Goal: Find specific page/section: Find specific page/section

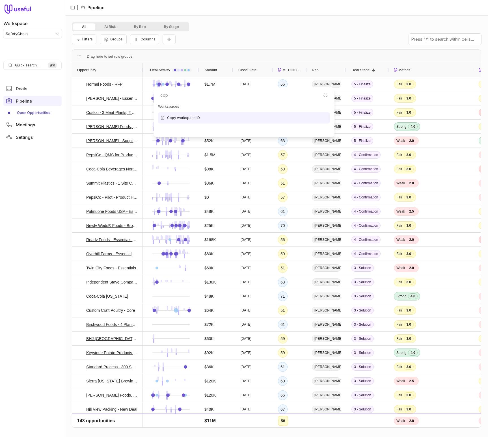
type input "copy"
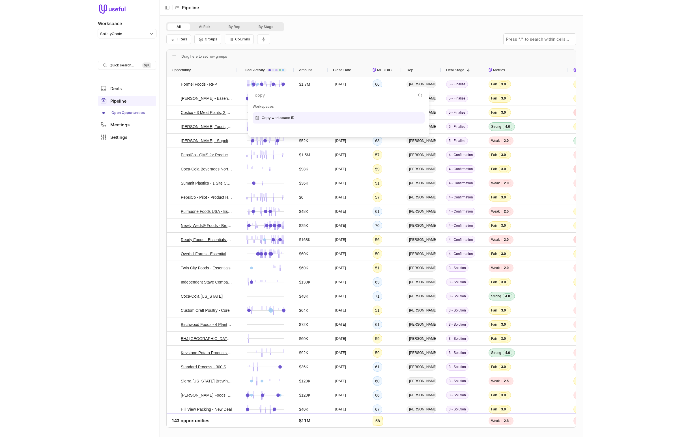
scroll to position [0, 0]
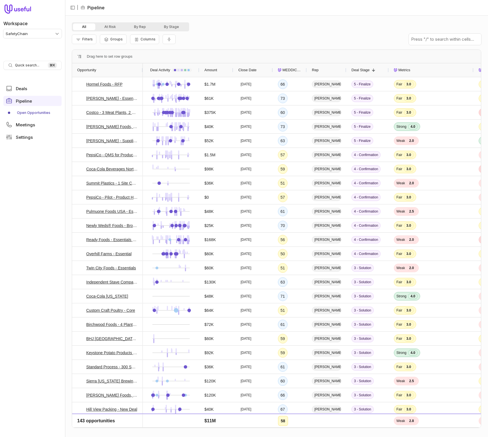
click at [315, 30] on div "All At Risk By Rep By Stage" at bounding box center [276, 26] width 409 height 9
click at [81, 84] on icon at bounding box center [81, 84] width 4 height 4
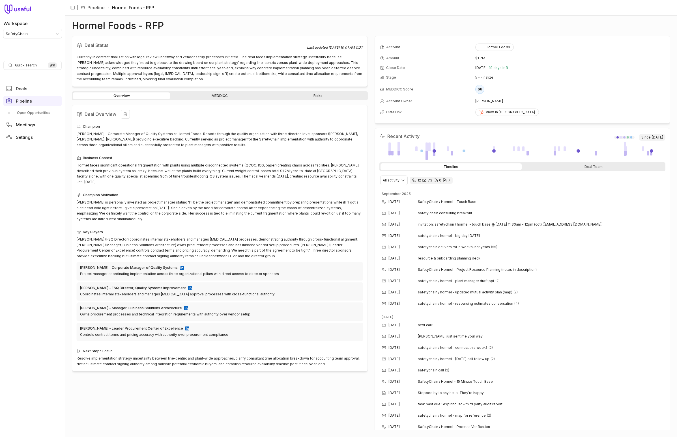
click at [218, 120] on div "Deal Overview" at bounding box center [220, 117] width 286 height 14
